Goal: Task Accomplishment & Management: Use online tool/utility

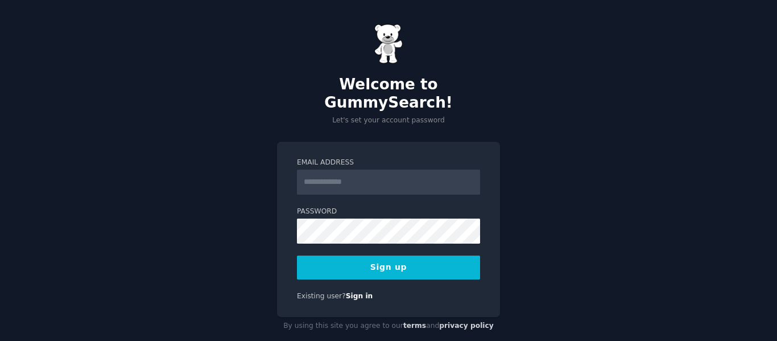
drag, startPoint x: 0, startPoint y: 0, endPoint x: 436, endPoint y: 168, distance: 467.7
click at [436, 170] on input "Email Address" at bounding box center [388, 182] width 183 height 25
type input "**********"
click at [381, 255] on button "Sign up" at bounding box center [388, 267] width 183 height 24
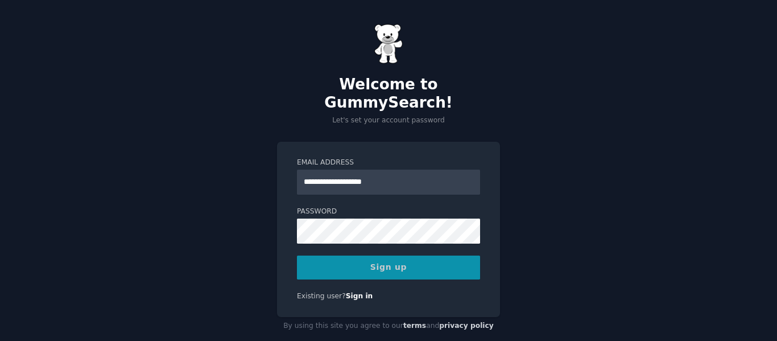
click at [391, 255] on div "Sign up" at bounding box center [388, 267] width 183 height 24
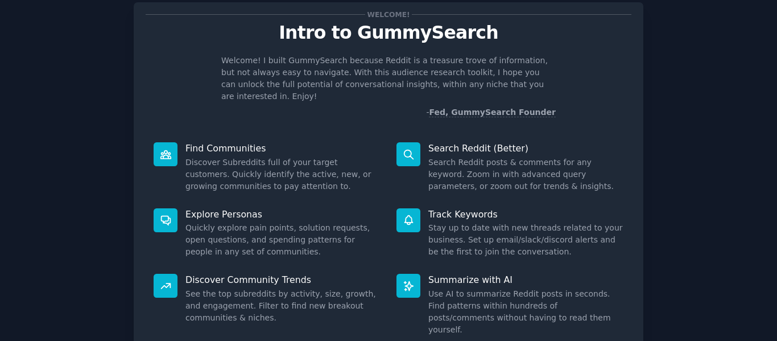
scroll to position [105, 0]
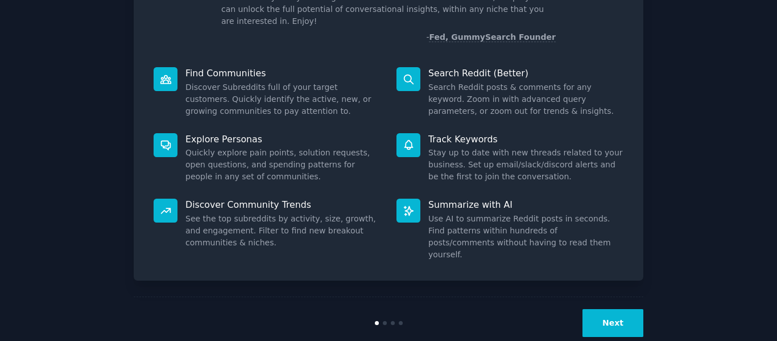
click at [610, 313] on div "Next" at bounding box center [389, 322] width 510 height 52
click at [608, 309] on button "Next" at bounding box center [613, 323] width 61 height 28
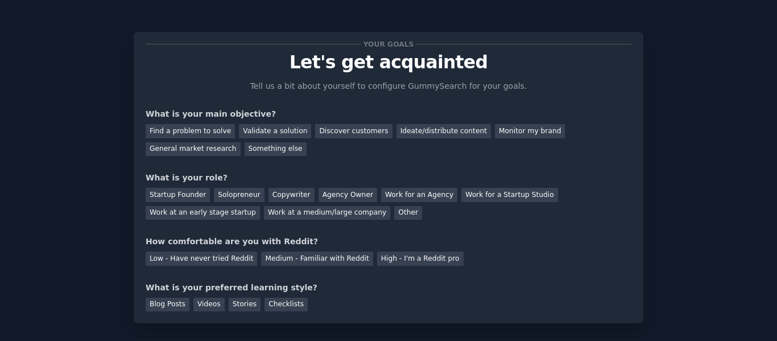
click at [279, 167] on div "Your goals Let's get acquainted Tell us a bit about yourself to configure Gummy…" at bounding box center [389, 177] width 486 height 267
click at [207, 131] on div "Find a problem to solve" at bounding box center [190, 131] width 89 height 14
click at [241, 142] on div "General market research" at bounding box center [193, 149] width 95 height 14
click at [209, 125] on div "Find a problem to solve" at bounding box center [190, 131] width 89 height 14
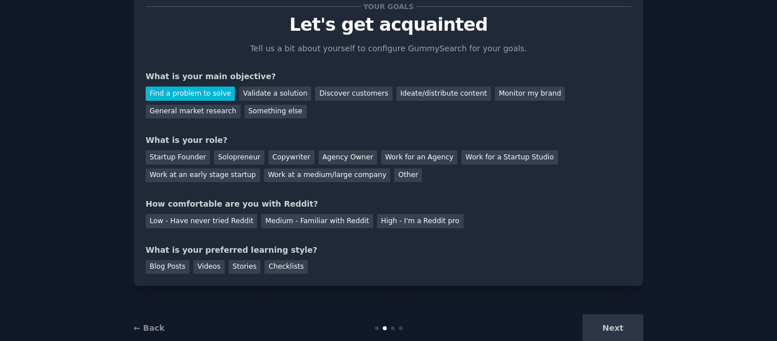
scroll to position [56, 0]
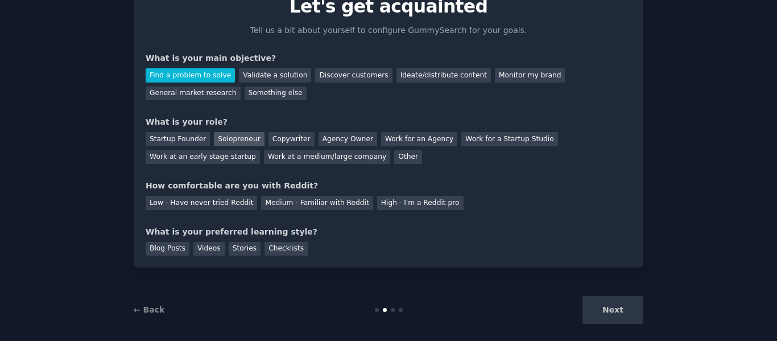
click at [218, 137] on div "Solopreneur" at bounding box center [239, 139] width 50 height 14
click at [272, 202] on div "Medium - Familiar with Reddit" at bounding box center [317, 203] width 112 height 14
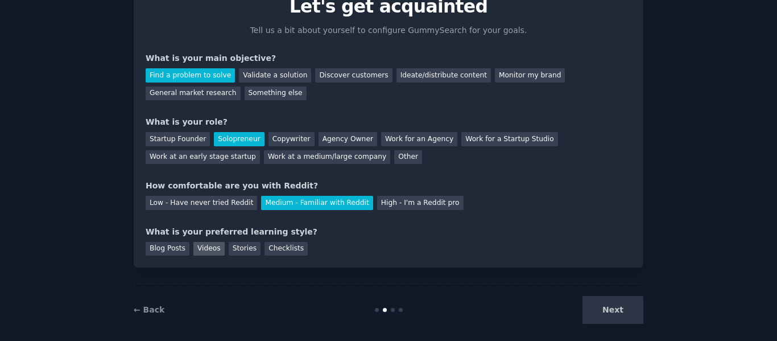
click at [206, 248] on div "Videos" at bounding box center [208, 249] width 31 height 14
click at [637, 311] on button "Next" at bounding box center [613, 310] width 61 height 28
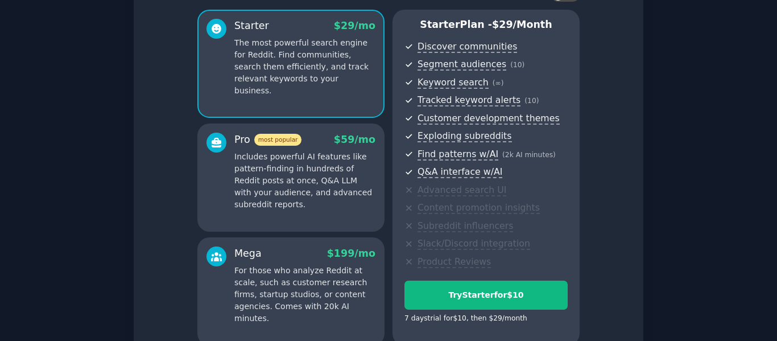
scroll to position [205, 0]
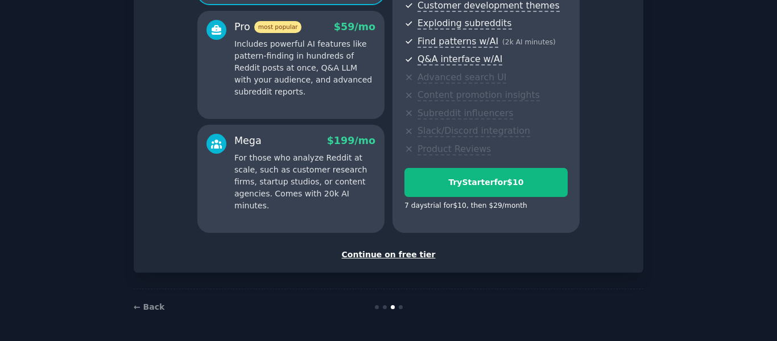
click at [379, 253] on div "Continue on free tier" at bounding box center [389, 255] width 486 height 12
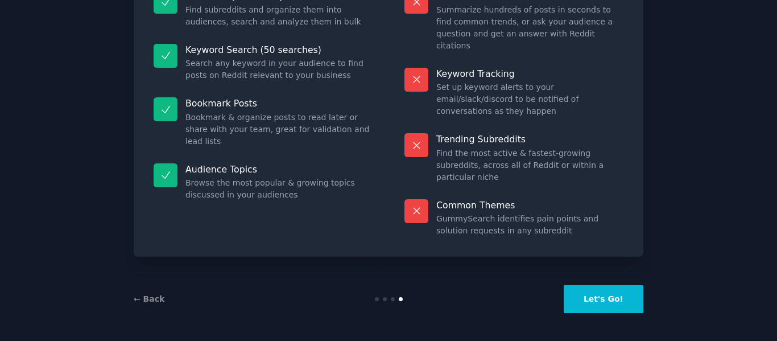
scroll to position [102, 0]
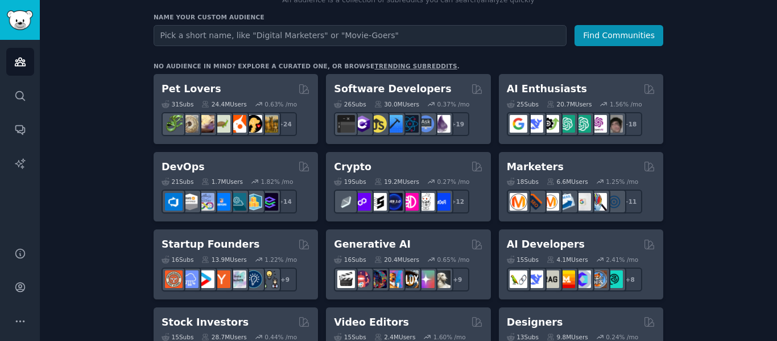
scroll to position [159, 0]
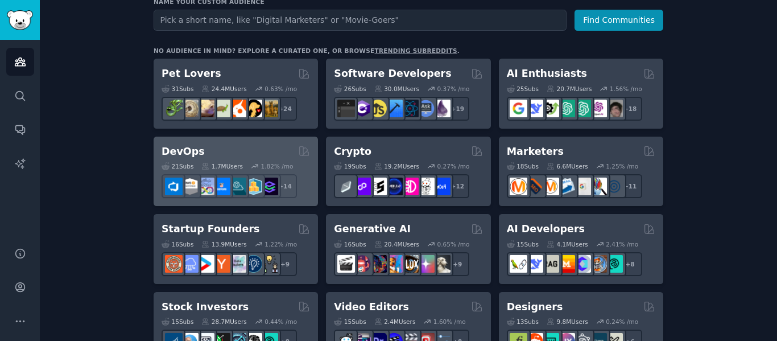
click at [266, 155] on div "DevOps Curated by GummySearch" at bounding box center [236, 151] width 148 height 14
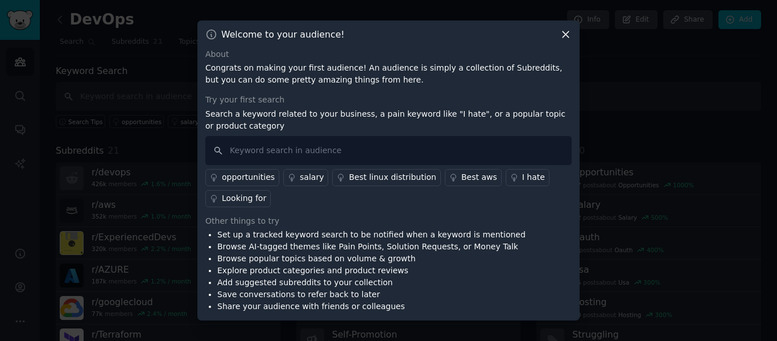
click at [563, 35] on icon at bounding box center [566, 34] width 12 height 12
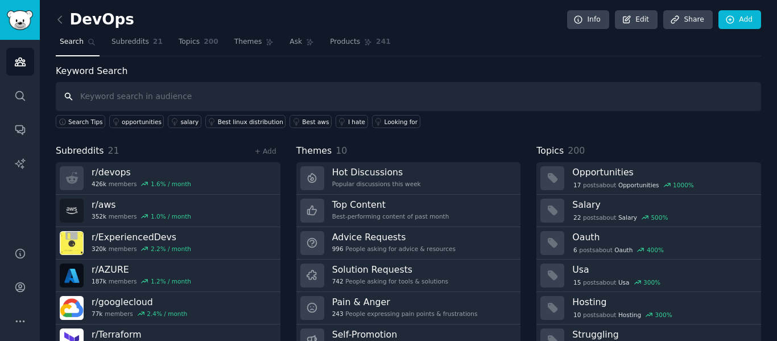
click at [171, 93] on input "text" at bounding box center [408, 96] width 705 height 29
click at [22, 73] on link "Audiences" at bounding box center [20, 62] width 28 height 28
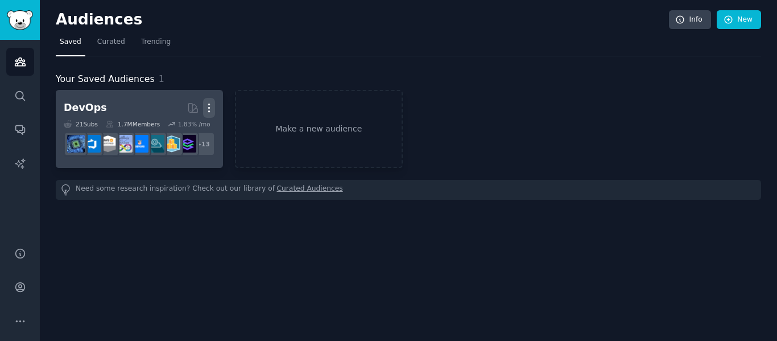
click at [206, 108] on icon "button" at bounding box center [209, 108] width 12 height 12
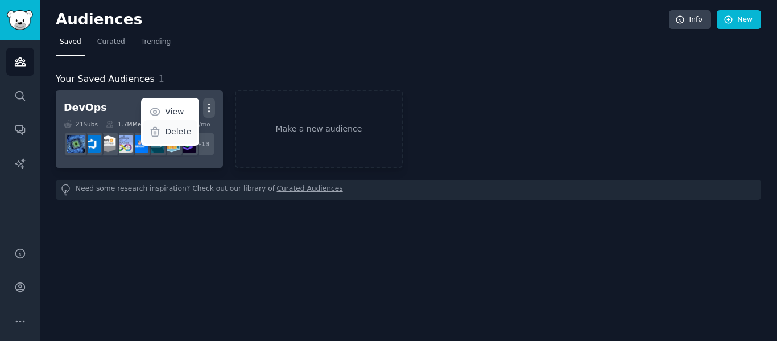
click at [194, 136] on div "Delete" at bounding box center [170, 132] width 54 height 24
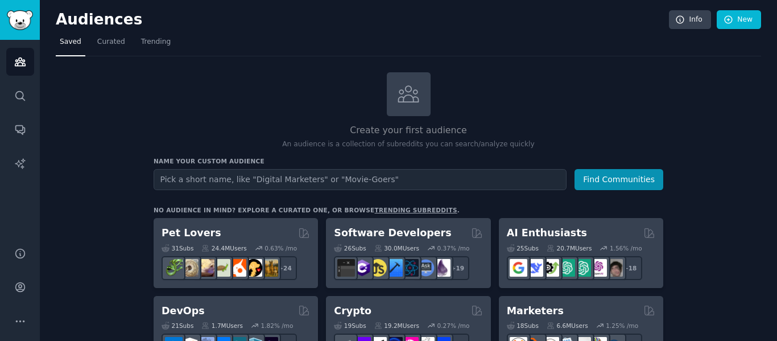
click at [214, 171] on input "text" at bounding box center [360, 179] width 413 height 21
type input "bird"
click at [575, 169] on button "Find Communities" at bounding box center [619, 179] width 89 height 21
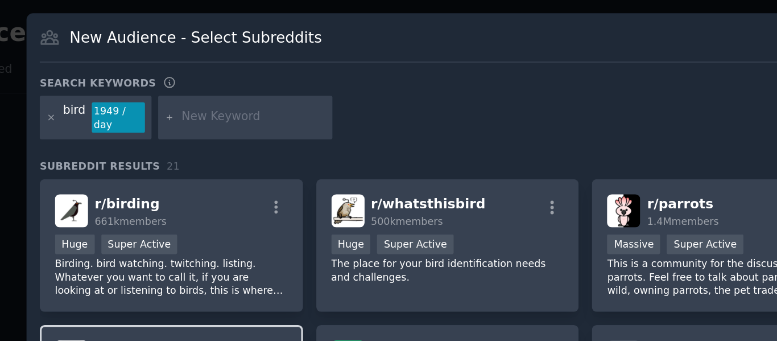
scroll to position [23, 0]
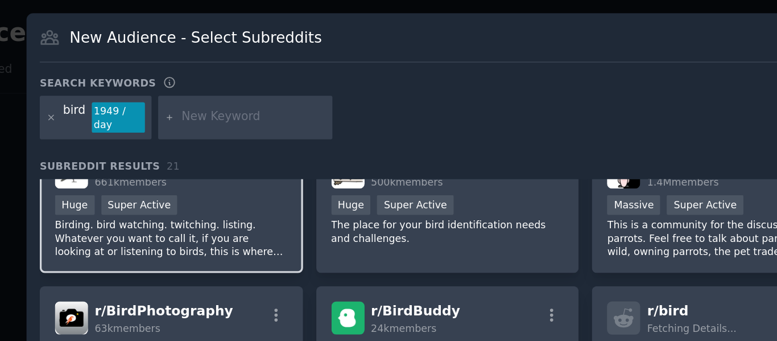
click at [262, 121] on div ">= 95th percentile for submissions / day Huge Super Active" at bounding box center [221, 124] width 140 height 14
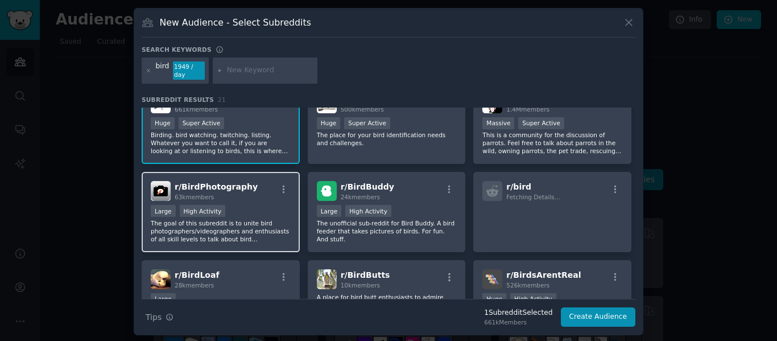
click at [267, 219] on p "The goal of this subreddit is to unite bird photographers/videographers and ent…" at bounding box center [221, 231] width 140 height 24
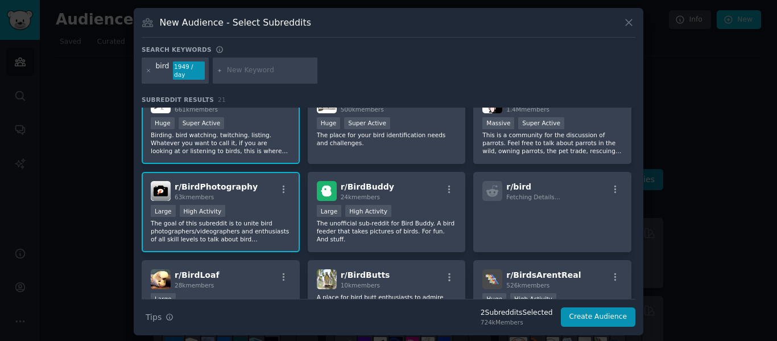
click at [249, 117] on div ">= 95th percentile for submissions / day Huge Super Active" at bounding box center [221, 124] width 140 height 14
click at [245, 220] on p "The goal of this subreddit is to unite bird photographers/videographers and ent…" at bounding box center [221, 231] width 140 height 24
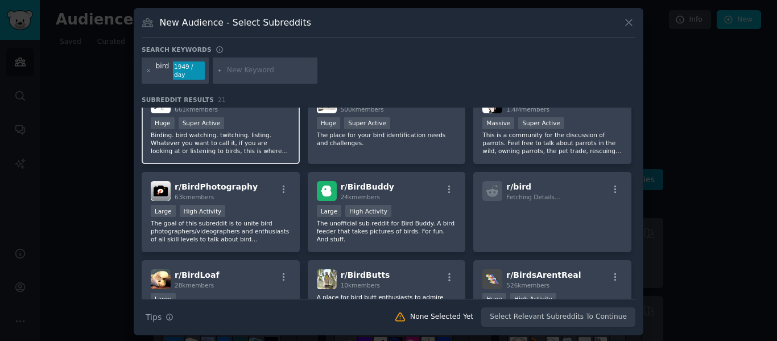
click at [234, 131] on p "Birding. bird watching. twitching. listing. Whatever you want to call it, if yo…" at bounding box center [221, 143] width 140 height 24
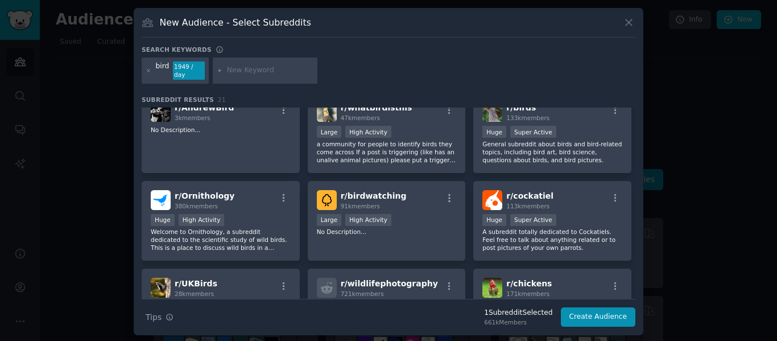
scroll to position [297, 0]
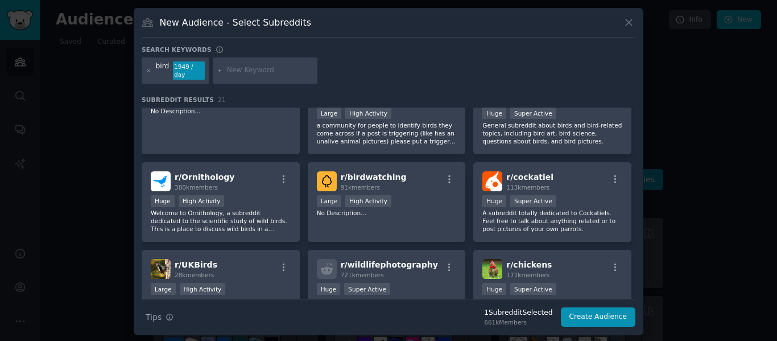
click at [273, 211] on p "Welcome to Ornithology, a subreddit dedicated to the scientific study of wild b…" at bounding box center [221, 221] width 140 height 24
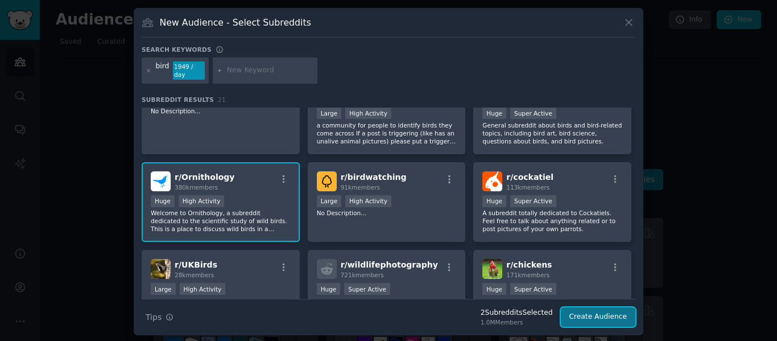
click at [604, 311] on button "Create Audience" at bounding box center [598, 316] width 75 height 19
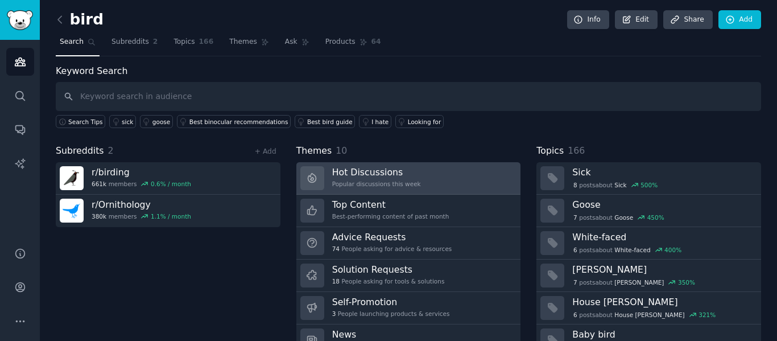
click at [419, 183] on link "Hot Discussions Popular discussions this week" at bounding box center [408, 178] width 225 height 32
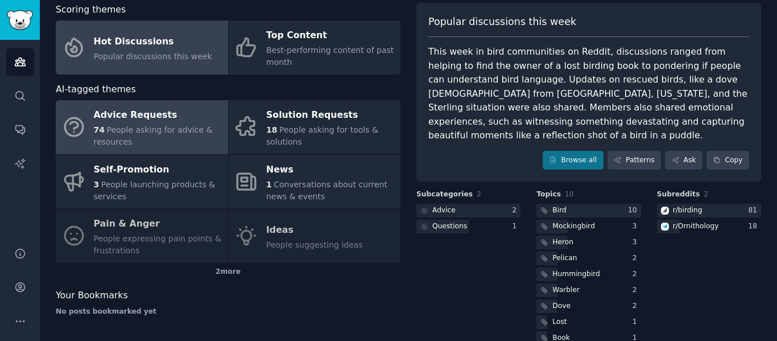
scroll to position [85, 0]
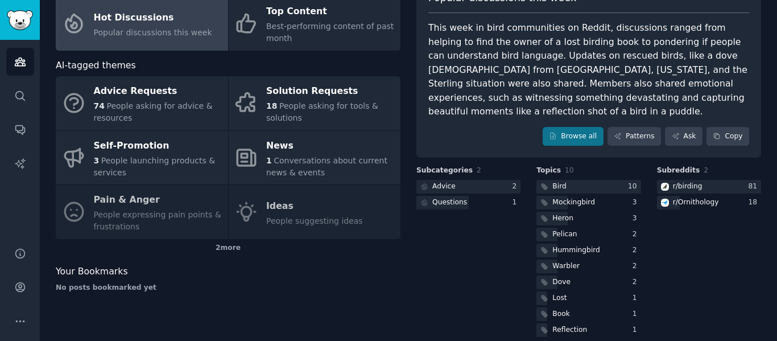
click at [274, 205] on div "Advice Requests 74 People asking for advice & resources Solution Requests 18 Pe…" at bounding box center [228, 157] width 345 height 163
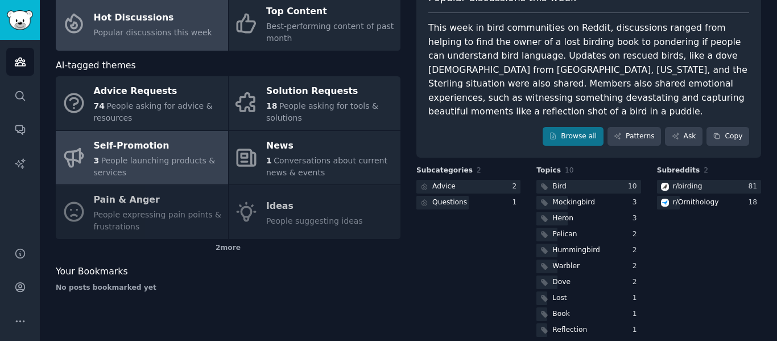
click at [176, 176] on div "3 People launching products & services" at bounding box center [158, 167] width 129 height 24
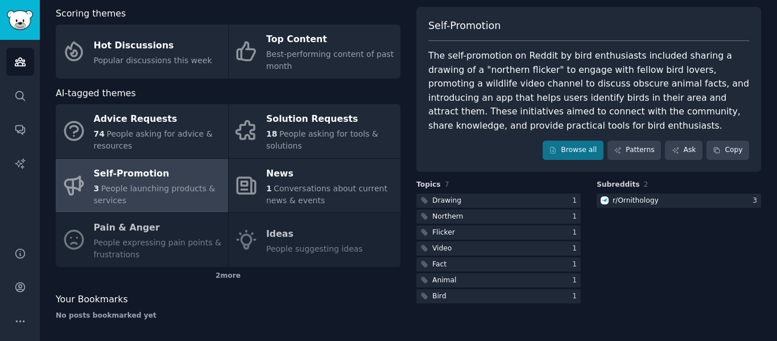
scroll to position [59, 0]
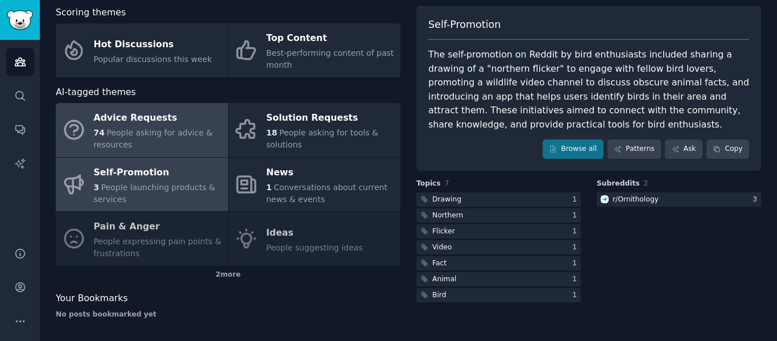
click at [160, 128] on span "People asking for advice & resources" at bounding box center [153, 138] width 119 height 21
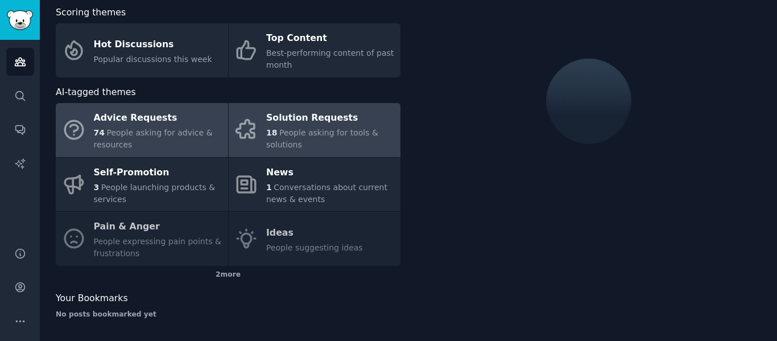
click at [305, 134] on span "People asking for tools & solutions" at bounding box center [322, 138] width 112 height 21
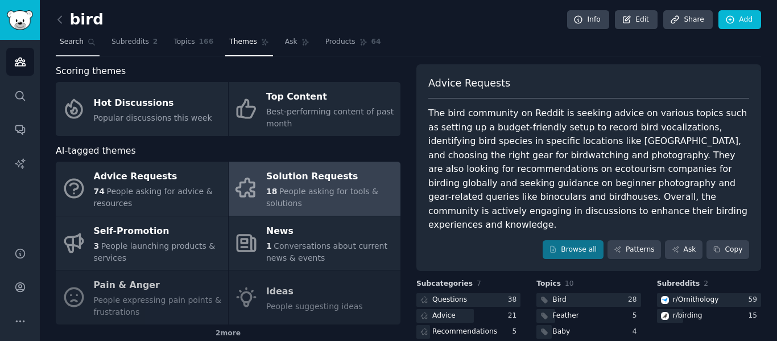
click at [73, 38] on span "Search" at bounding box center [72, 42] width 24 height 10
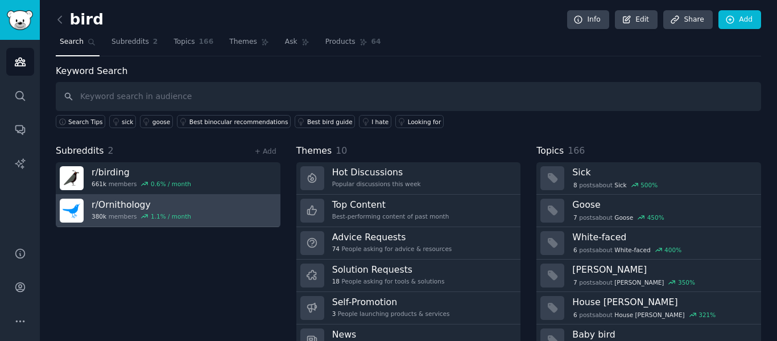
click at [100, 212] on div "r/ Ornithology 380k members 1.1 % / month" at bounding box center [142, 211] width 100 height 24
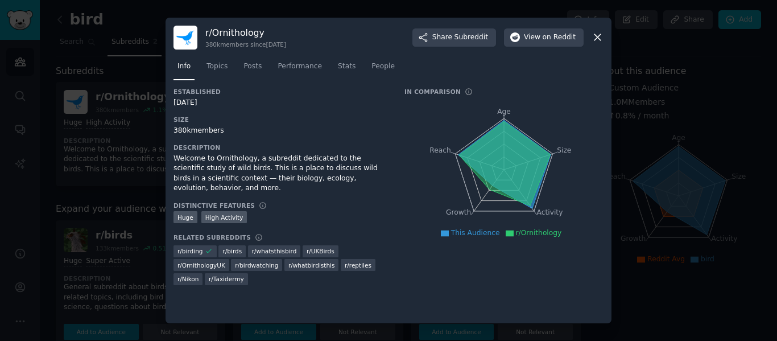
click at [594, 44] on div "r/ Ornithology 380k members since [DATE] Share Subreddit View on Reddit" at bounding box center [389, 38] width 430 height 24
click at [597, 33] on icon at bounding box center [598, 37] width 12 height 12
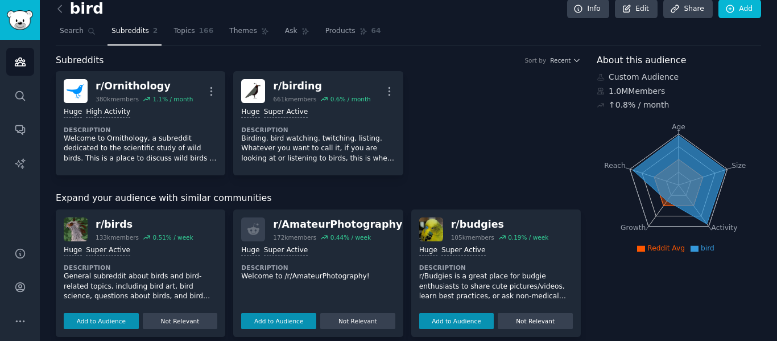
scroll to position [12, 0]
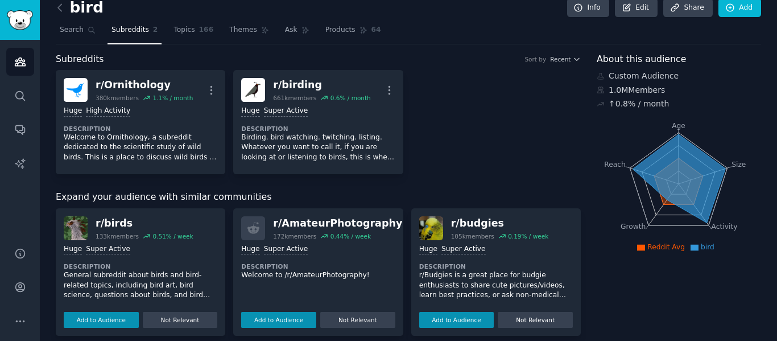
click at [674, 127] on tspan "Age" at bounding box center [679, 126] width 14 height 8
click at [673, 154] on icon at bounding box center [679, 178] width 93 height 88
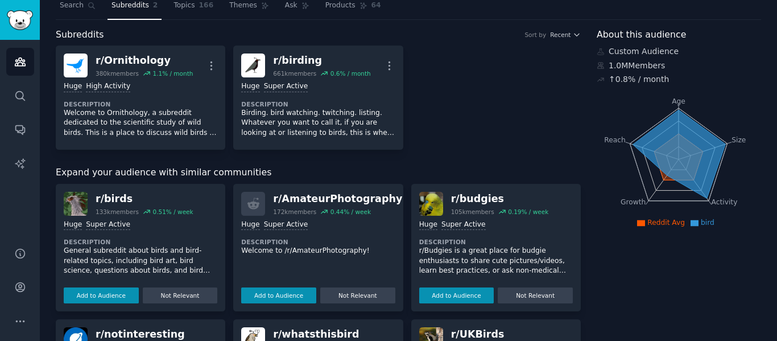
scroll to position [0, 0]
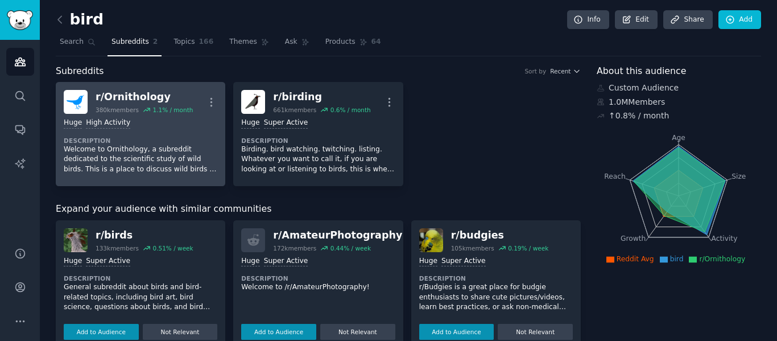
click at [167, 104] on div "r/ Ornithology" at bounding box center [144, 97] width 97 height 14
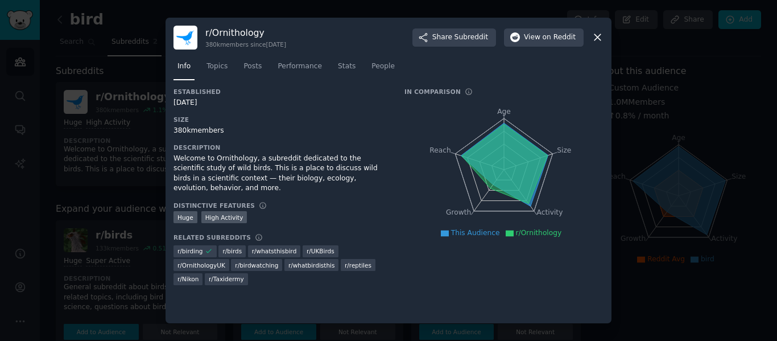
click at [105, 119] on div at bounding box center [388, 170] width 777 height 341
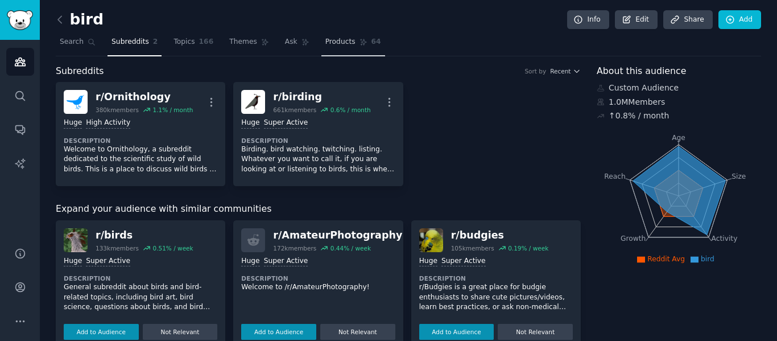
click at [331, 36] on link "Products 64" at bounding box center [353, 44] width 64 height 23
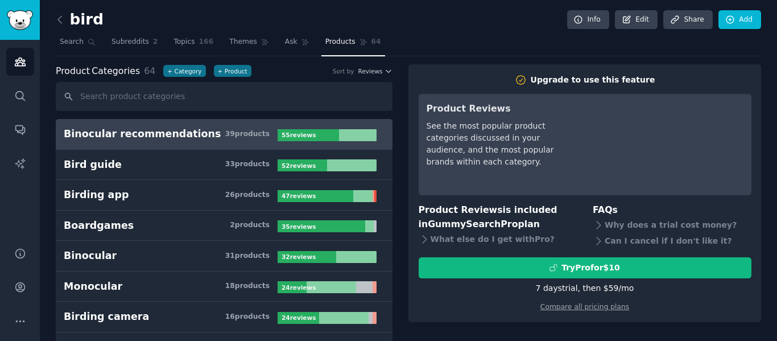
click at [266, 131] on div "39 product s" at bounding box center [247, 134] width 44 height 10
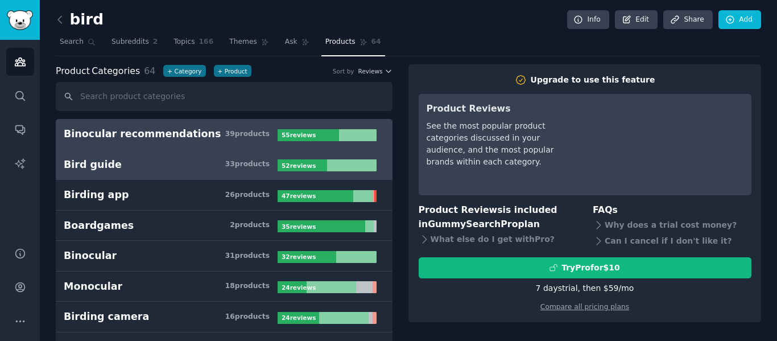
click at [251, 164] on div "33 product s" at bounding box center [247, 164] width 44 height 10
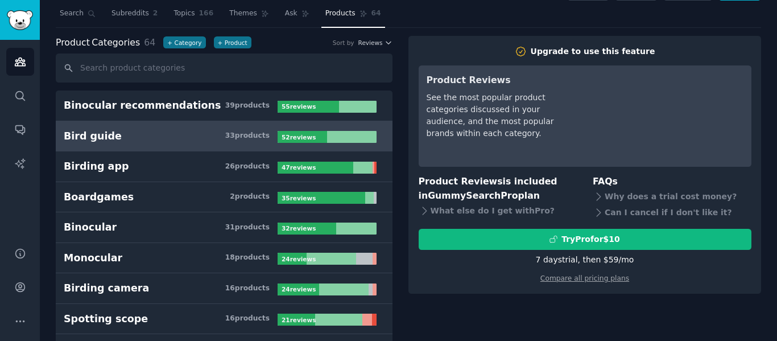
scroll to position [29, 0]
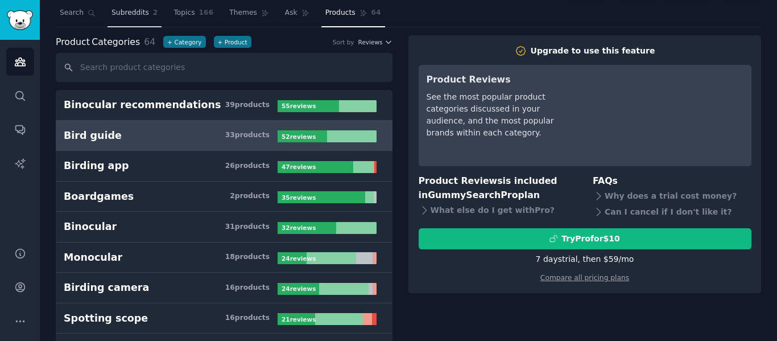
click at [137, 18] on link "Subreddits 2" at bounding box center [135, 15] width 54 height 23
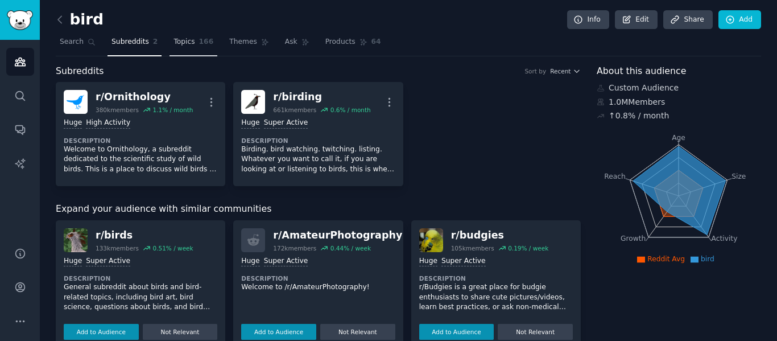
click at [181, 39] on span "Topics" at bounding box center [184, 42] width 21 height 10
